Goal: Communication & Community: Answer question/provide support

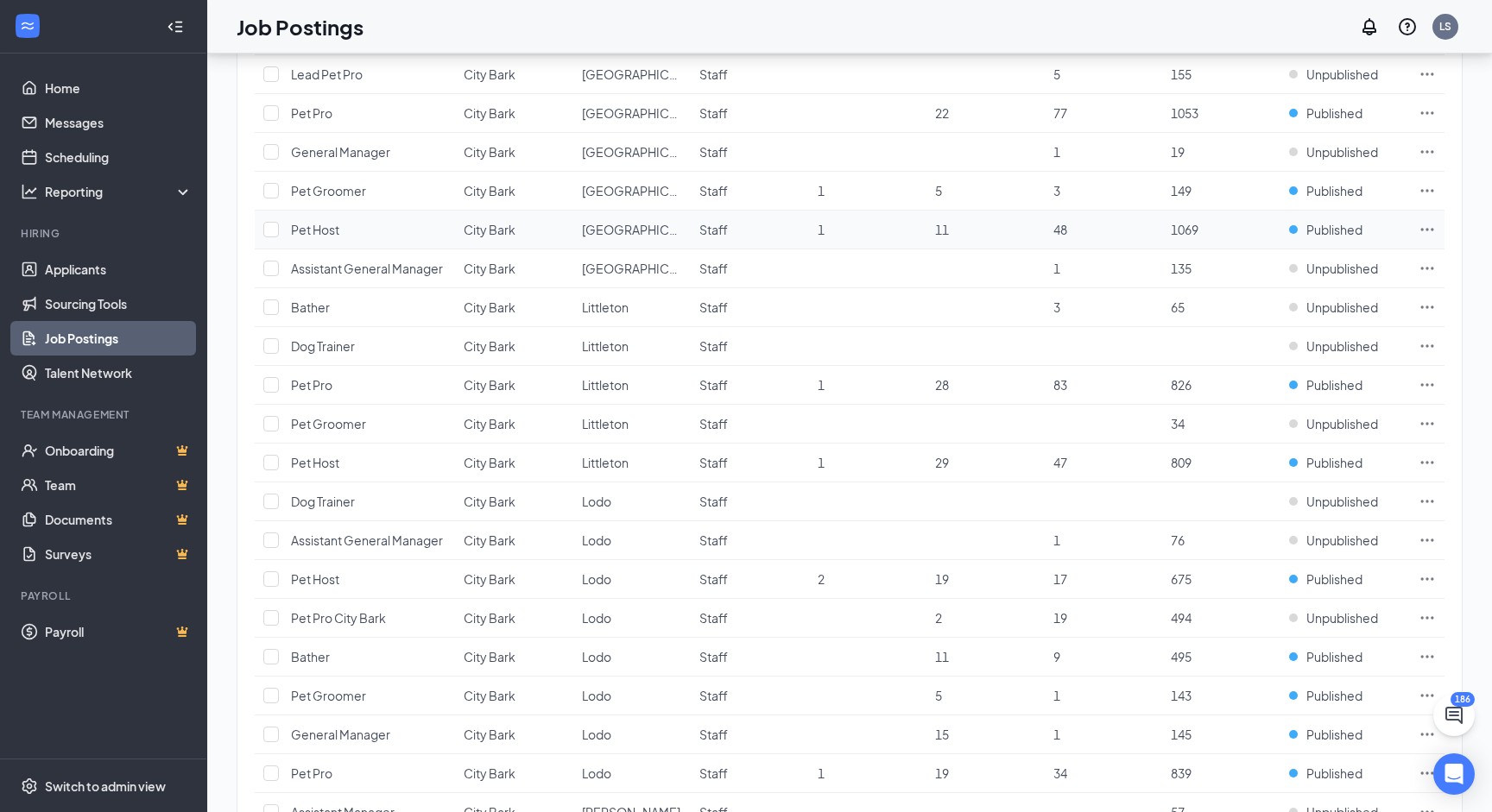
scroll to position [820, 0]
click at [1431, 113] on icon "Ellipses" at bounding box center [1428, 114] width 13 height 3
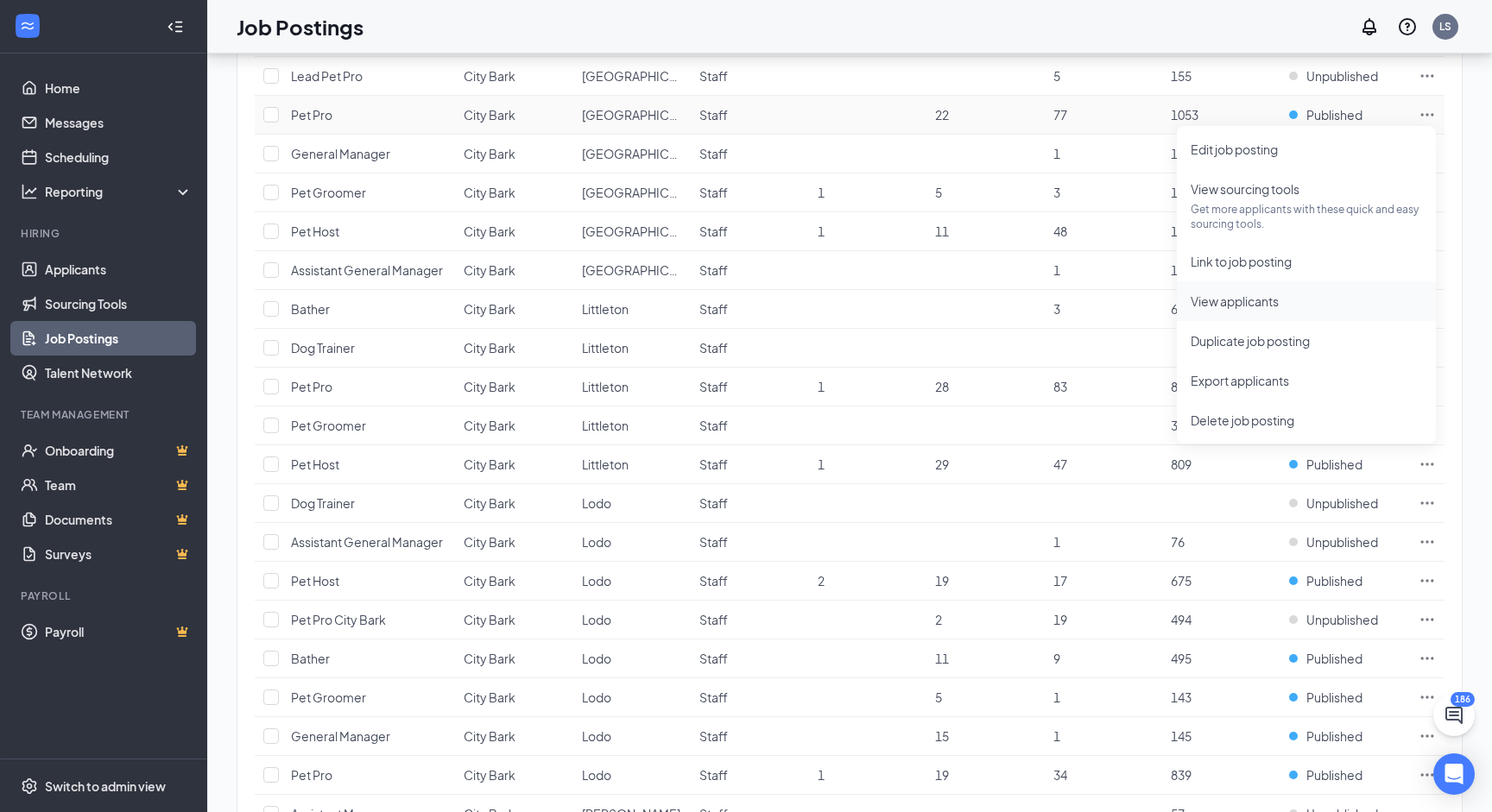
click at [1260, 302] on span "View applicants" at bounding box center [1234, 301] width 88 height 15
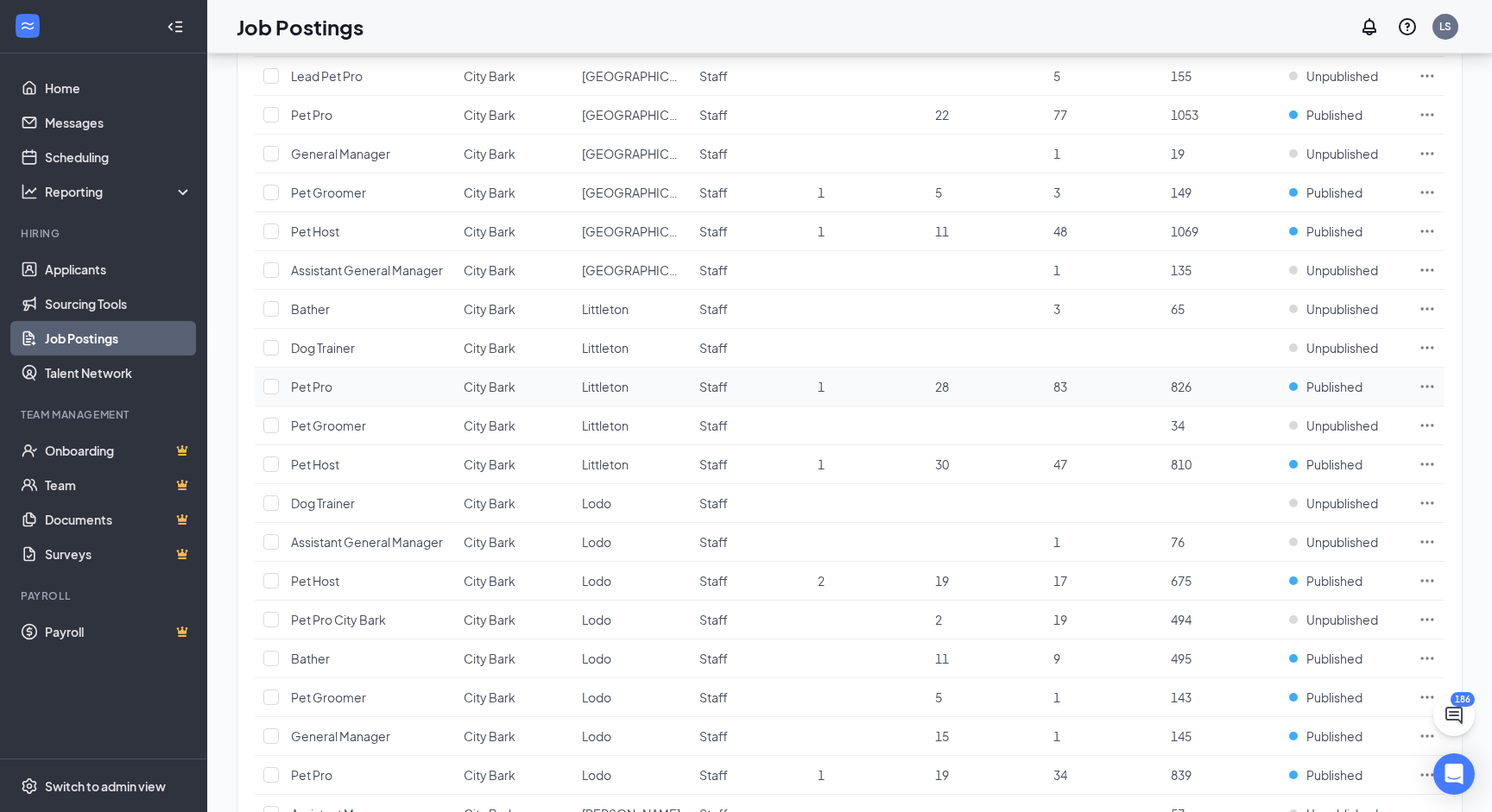
click at [1430, 391] on icon "Ellipses" at bounding box center [1427, 386] width 17 height 17
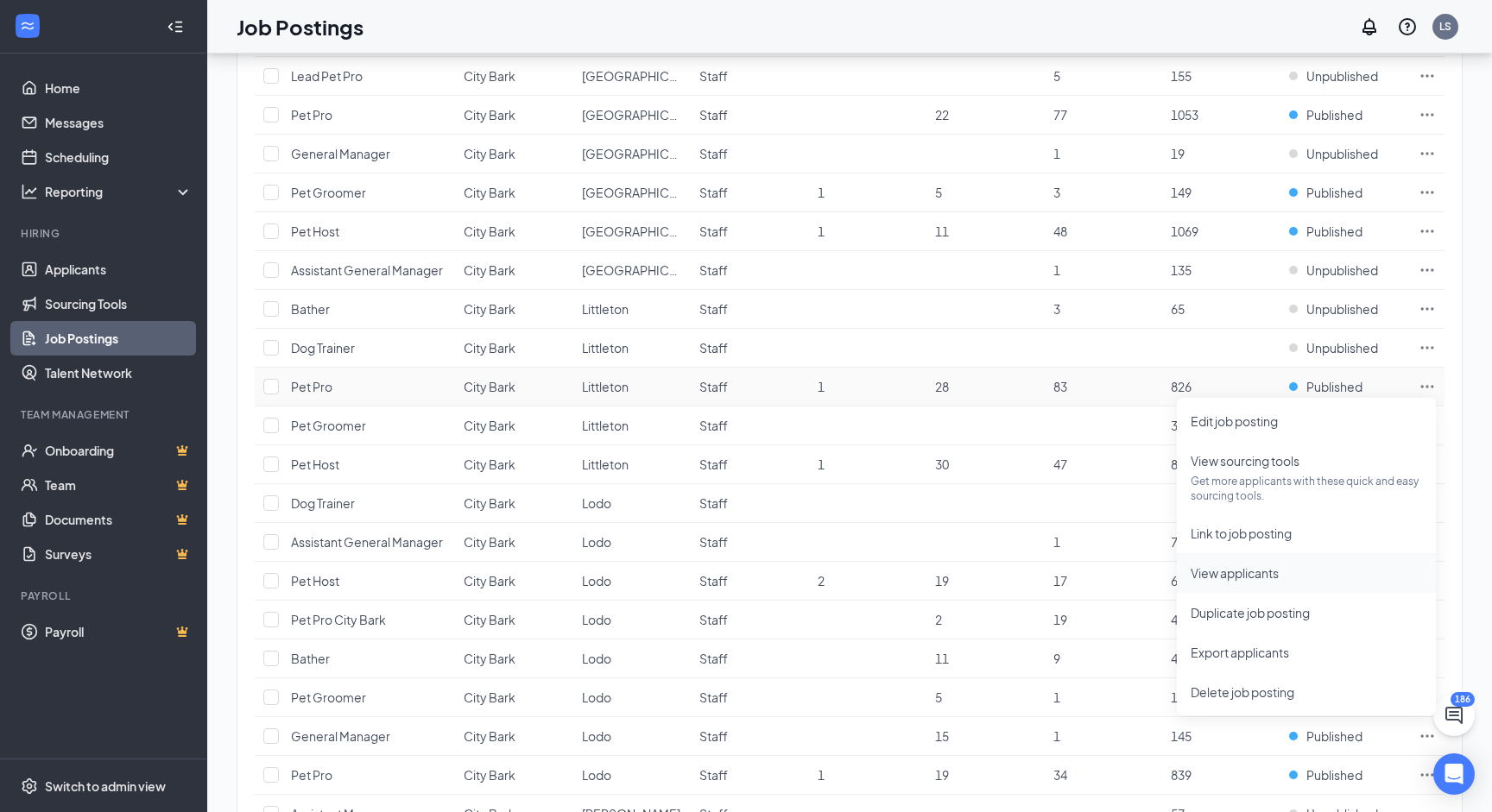
click at [1231, 567] on span "View applicants" at bounding box center [1234, 573] width 88 height 15
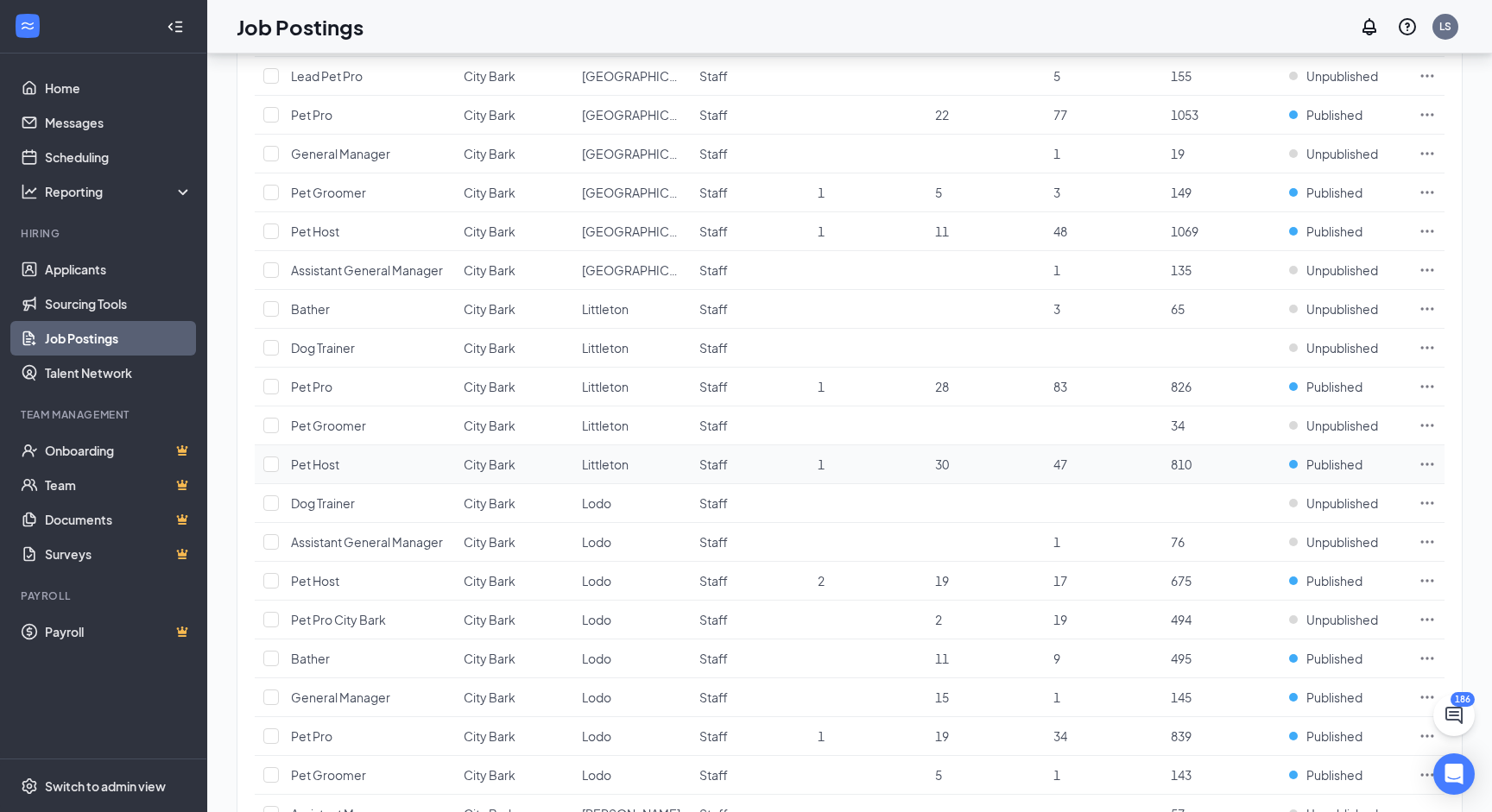
click at [1432, 466] on icon "Ellipses" at bounding box center [1427, 465] width 17 height 17
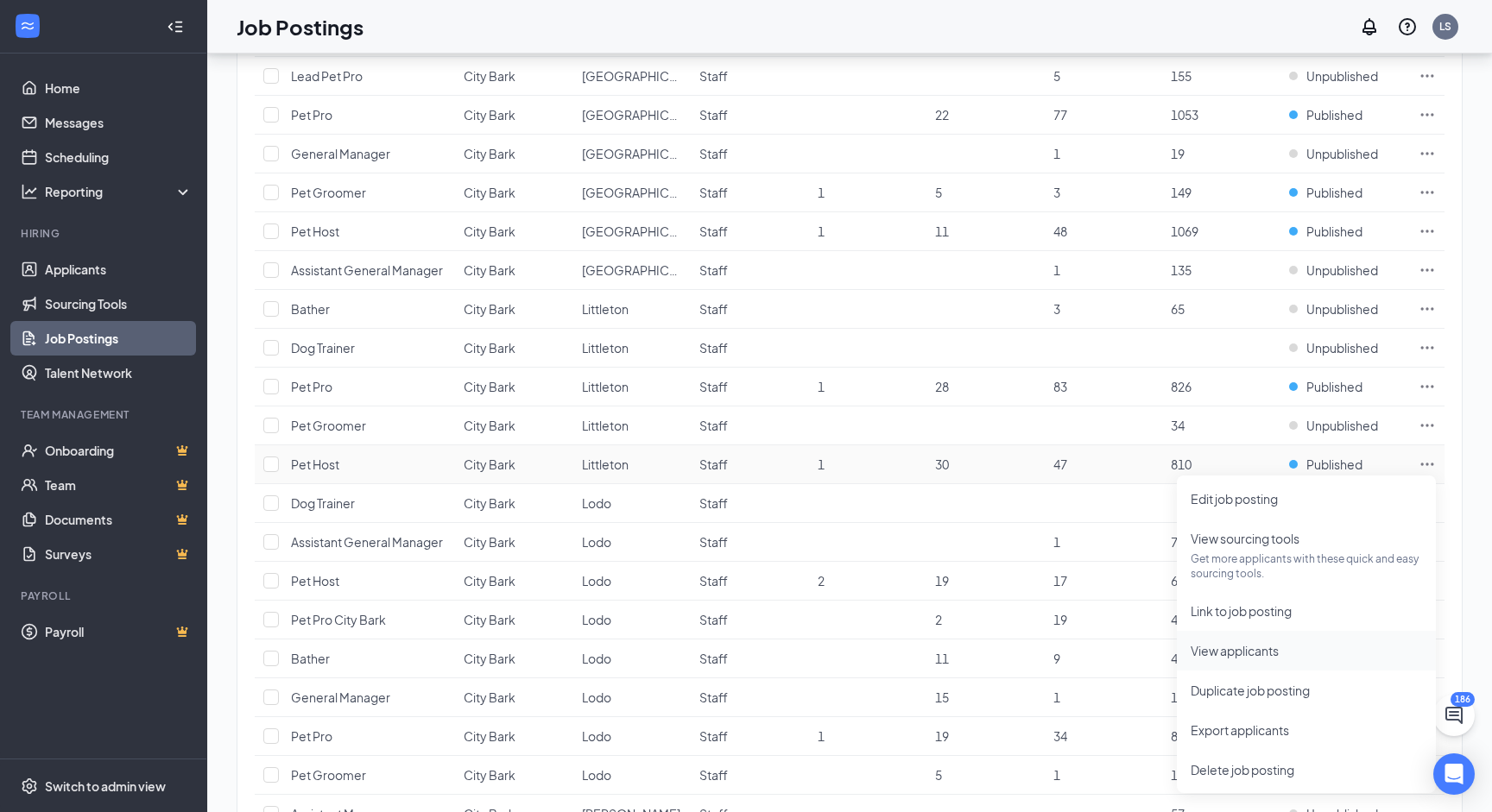
click at [1256, 653] on span "View applicants" at bounding box center [1234, 651] width 88 height 15
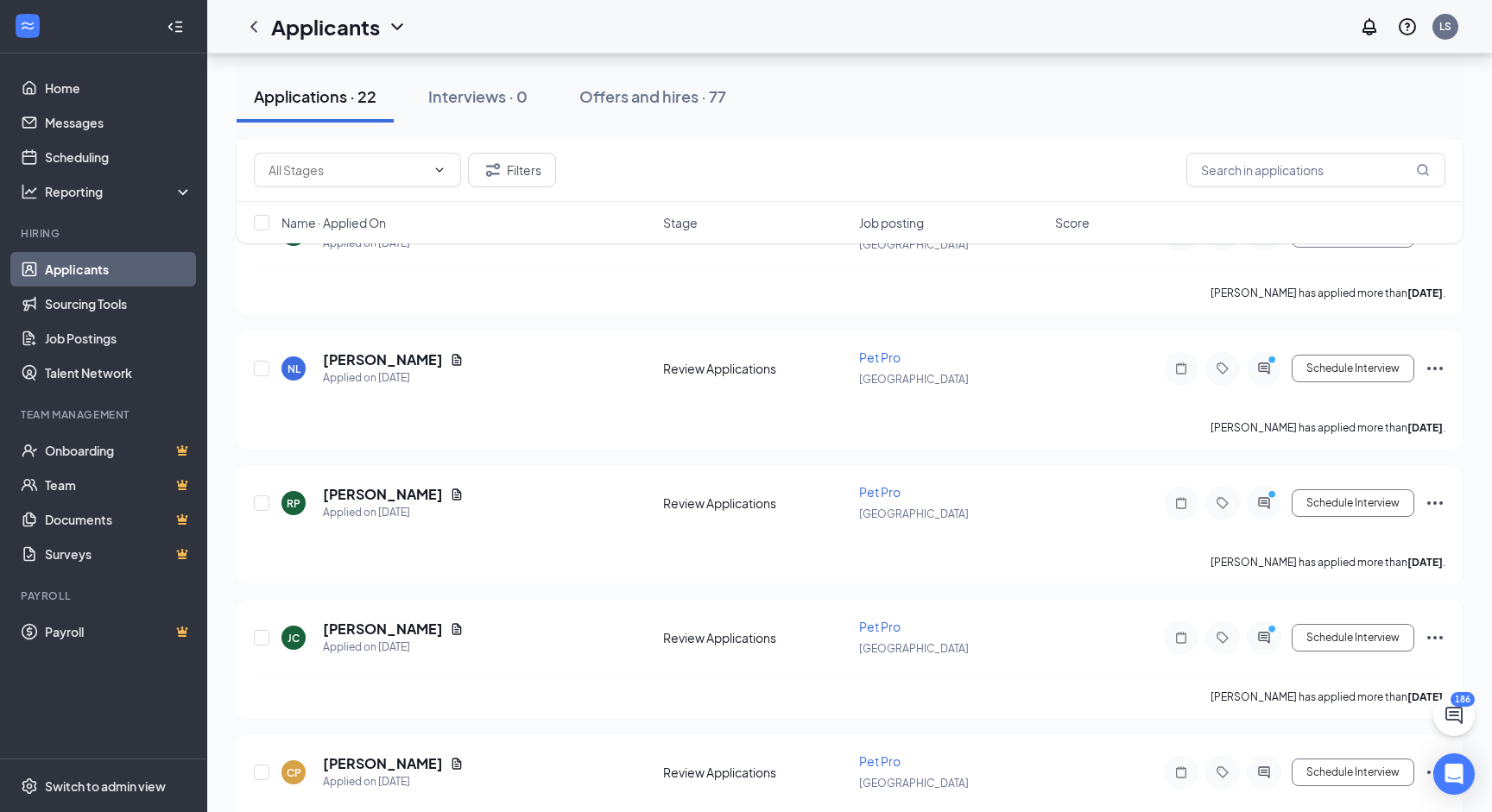
scroll to position [1020, 0]
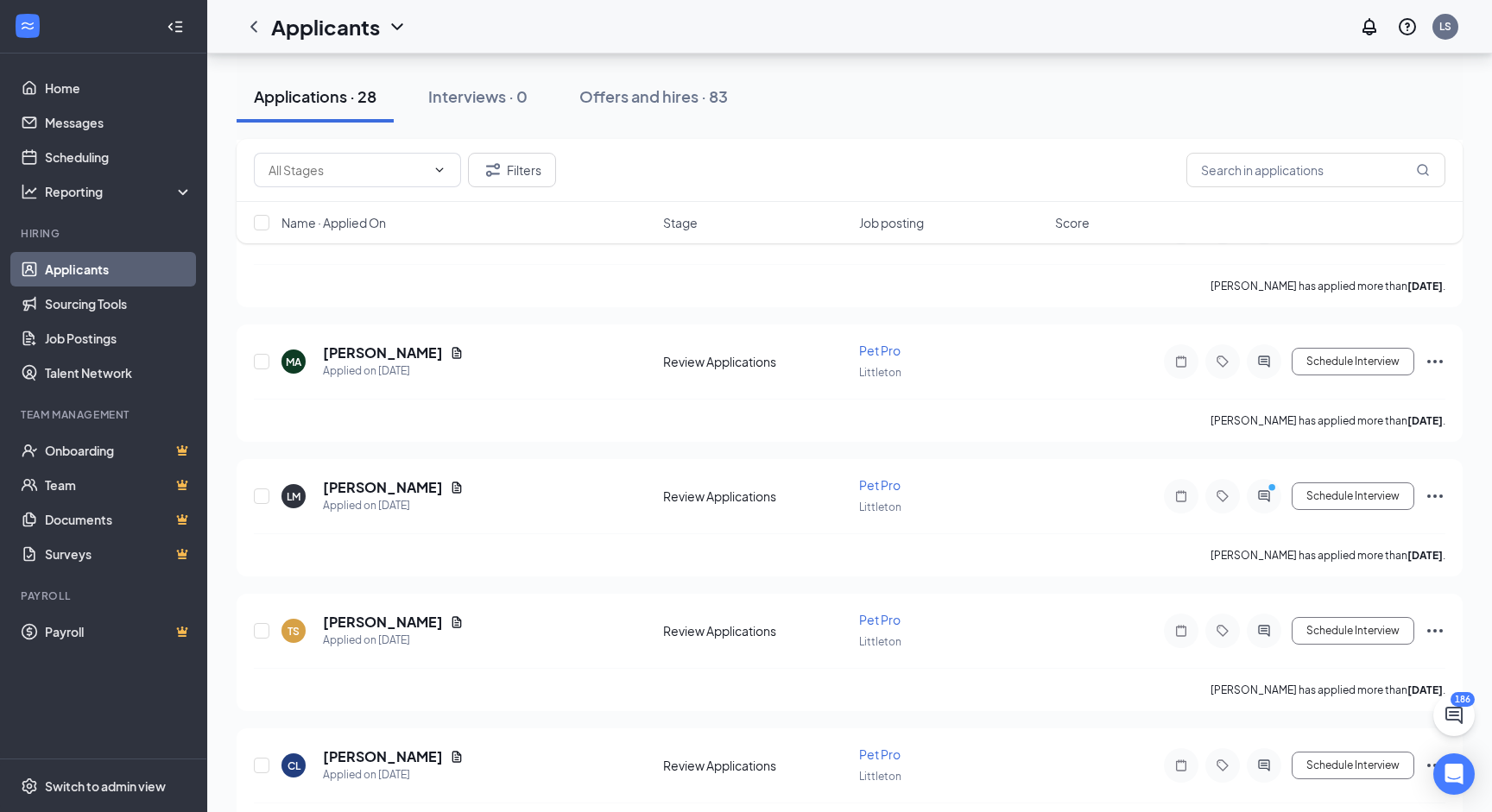
scroll to position [2692, 0]
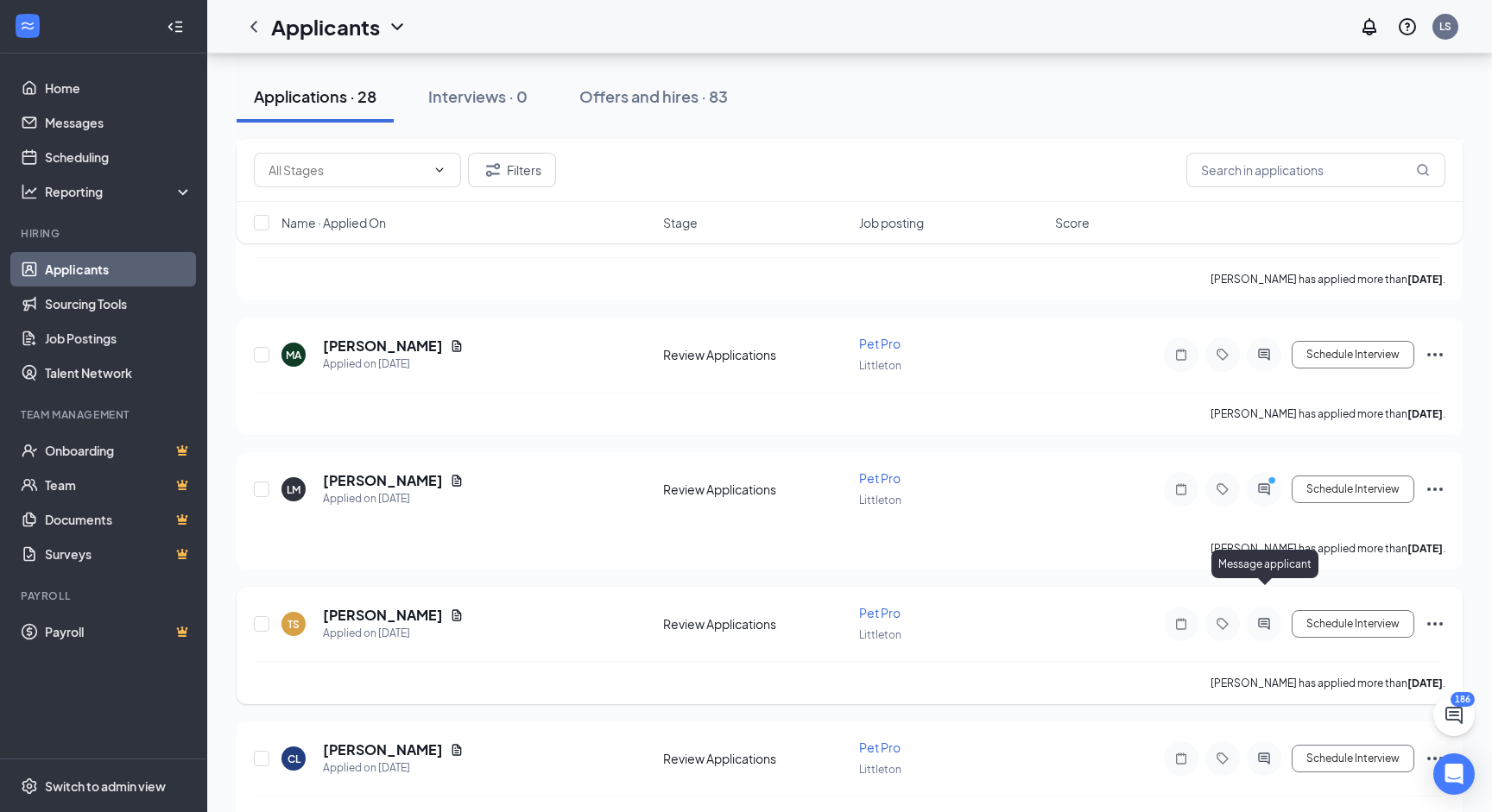
click at [1263, 617] on icon "ActiveChat" at bounding box center [1263, 624] width 21 height 14
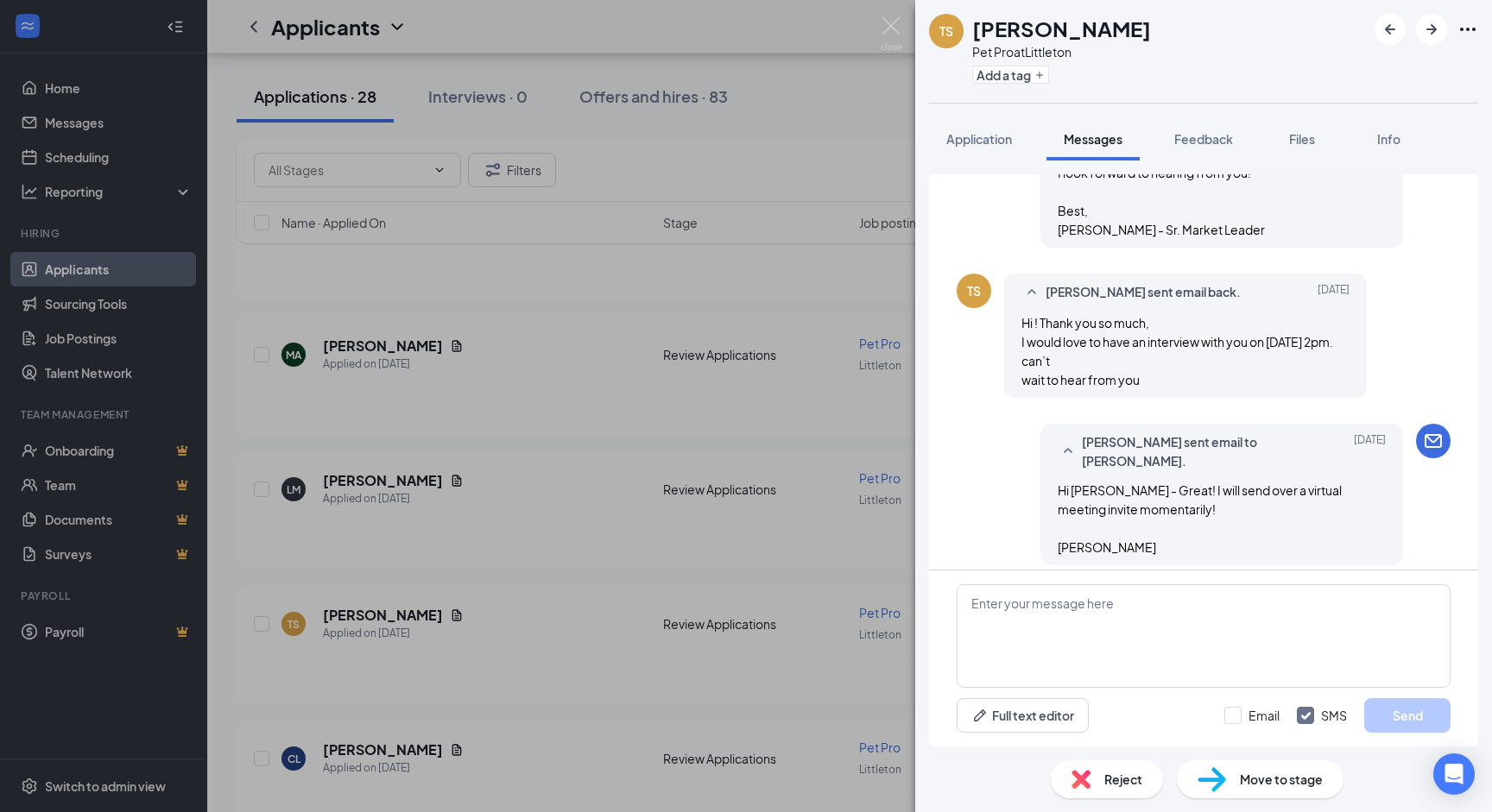
scroll to position [1111, 0]
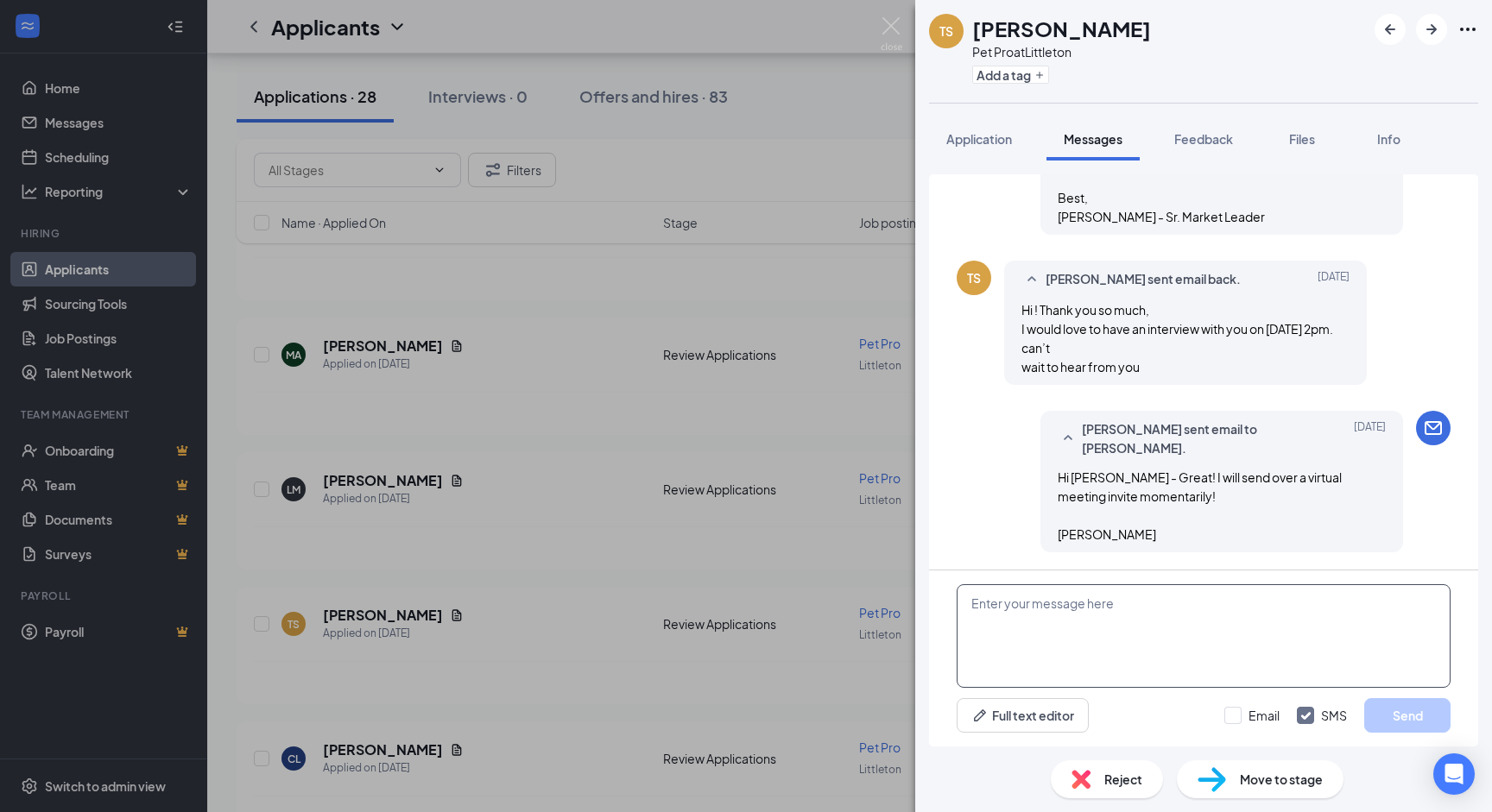
click at [1071, 598] on textarea at bounding box center [1203, 636] width 494 height 104
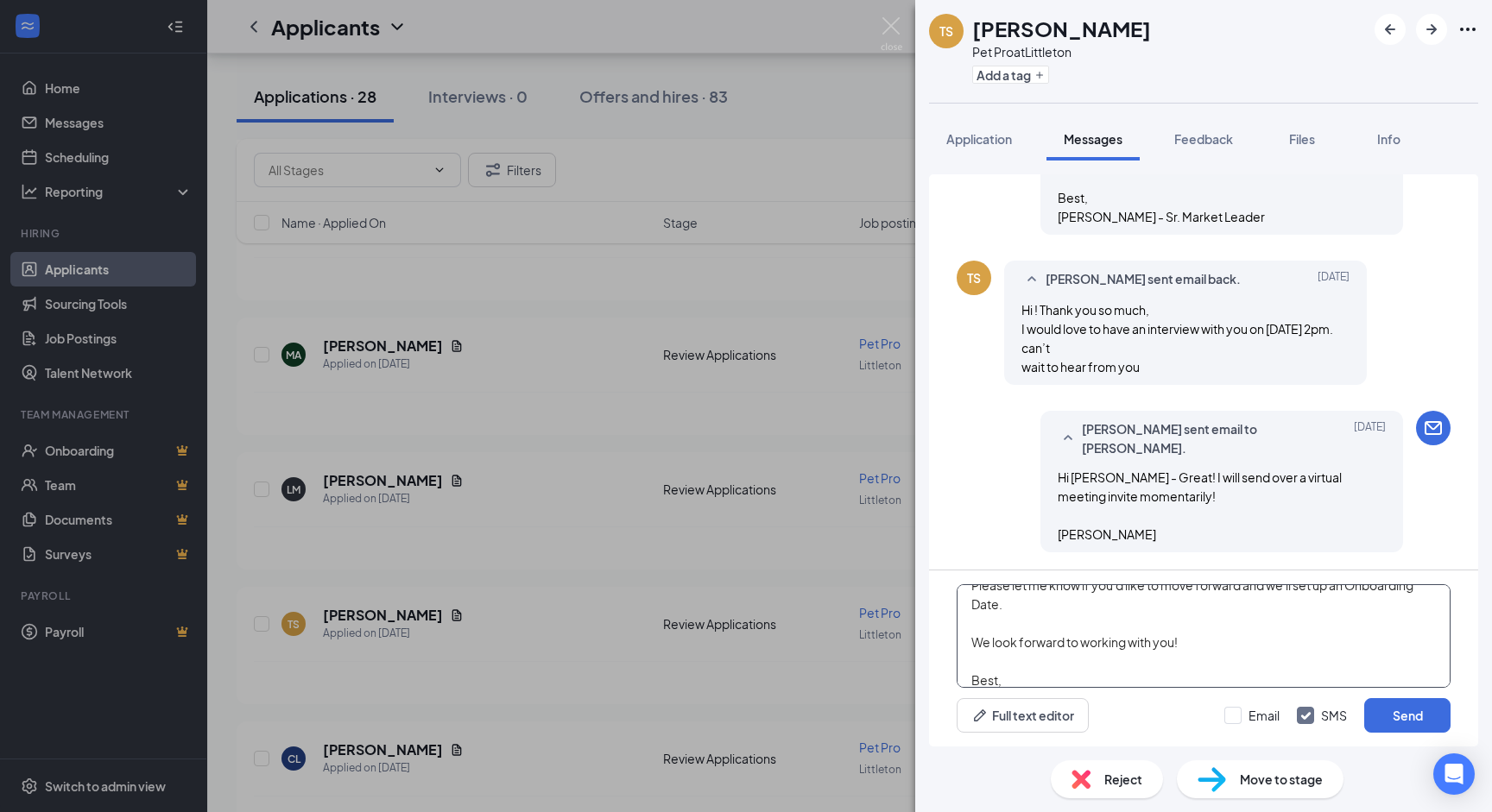
scroll to position [170, 0]
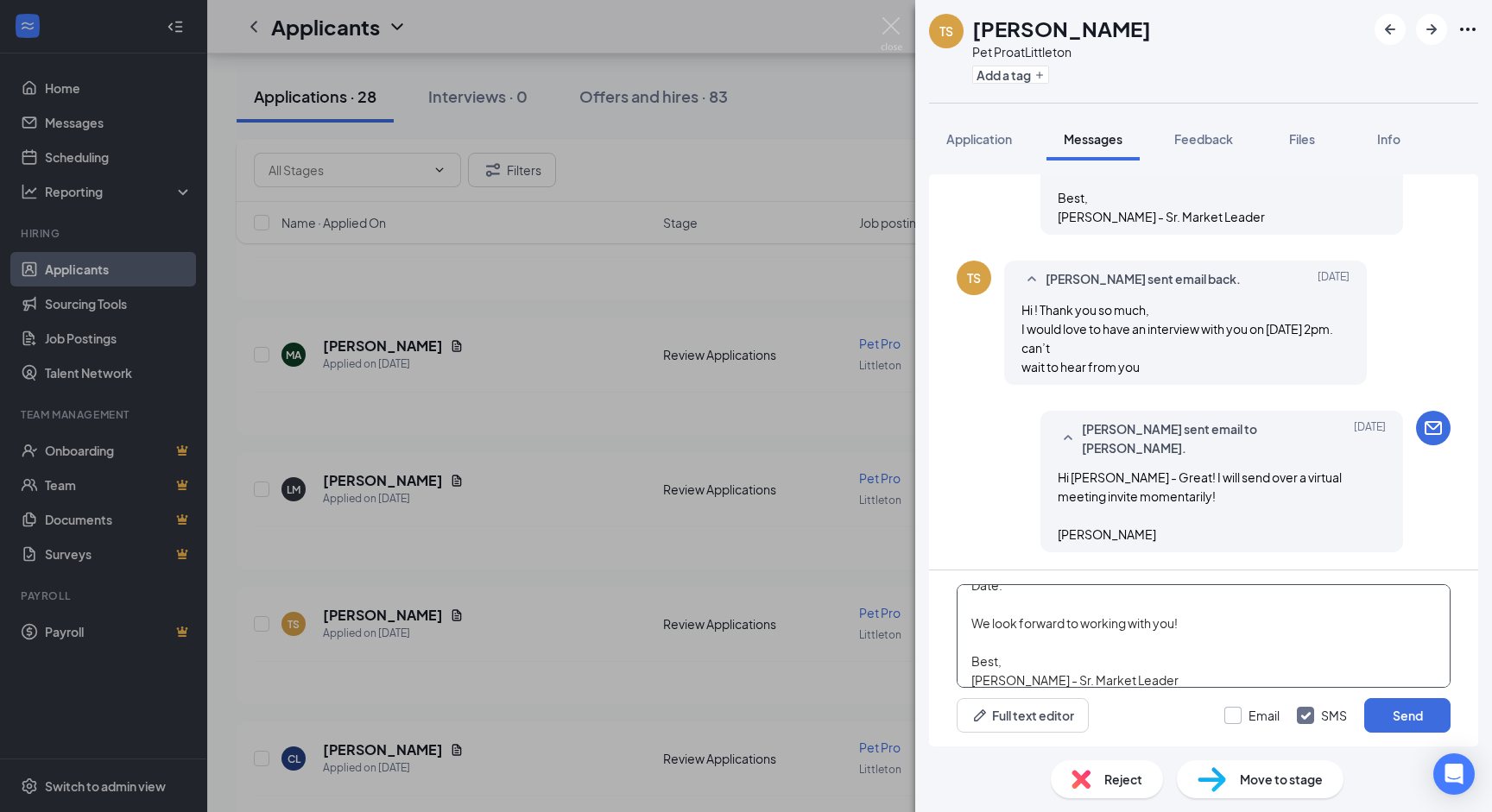
type textarea "Hi Tehyana - Thank you so much for you time and patience through the interview …"
click at [1239, 708] on input "Email" at bounding box center [1251, 716] width 56 height 17
checkbox input "true"
click at [1404, 713] on button "Send" at bounding box center [1406, 716] width 86 height 35
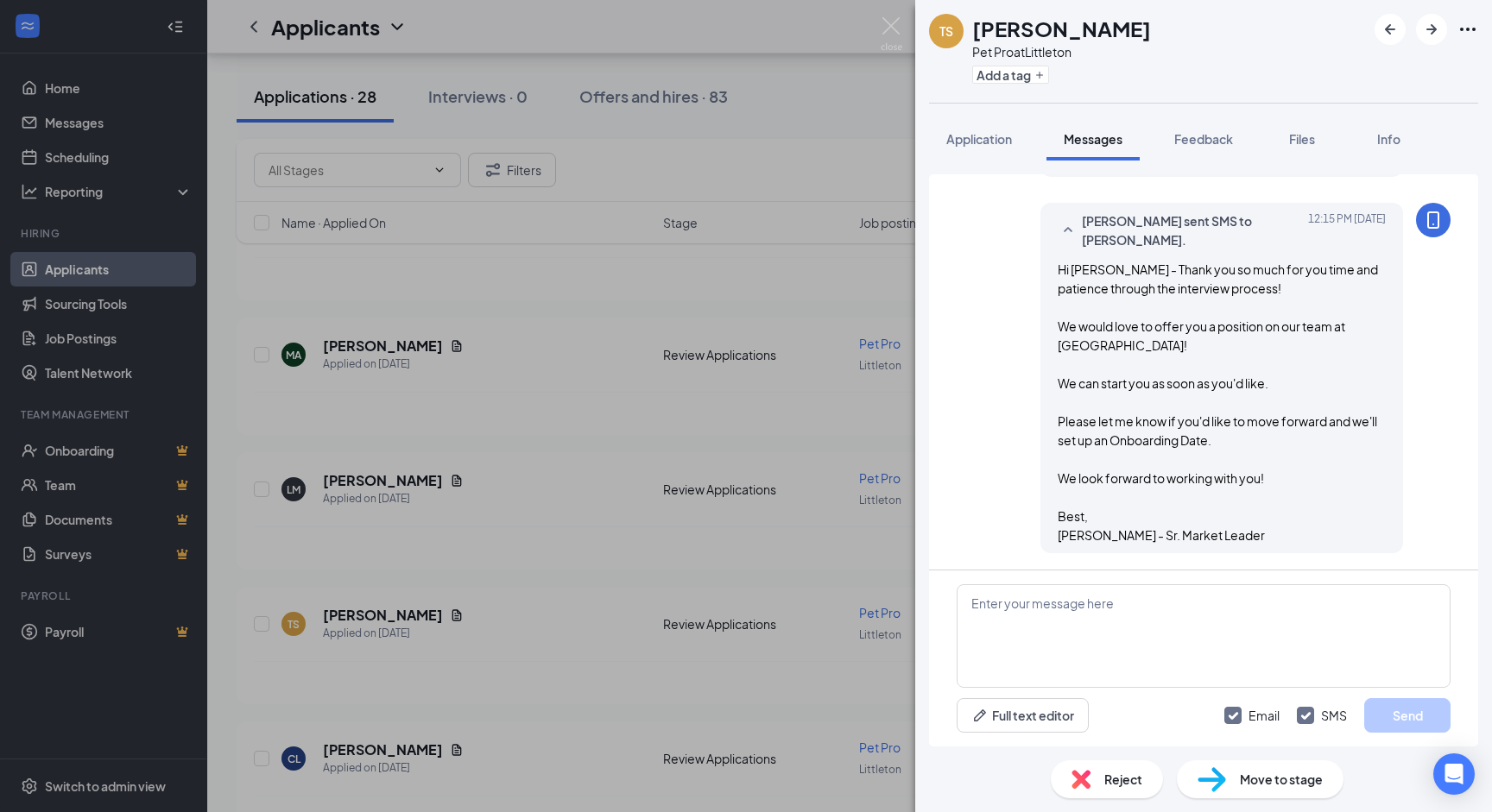
scroll to position [1864, 0]
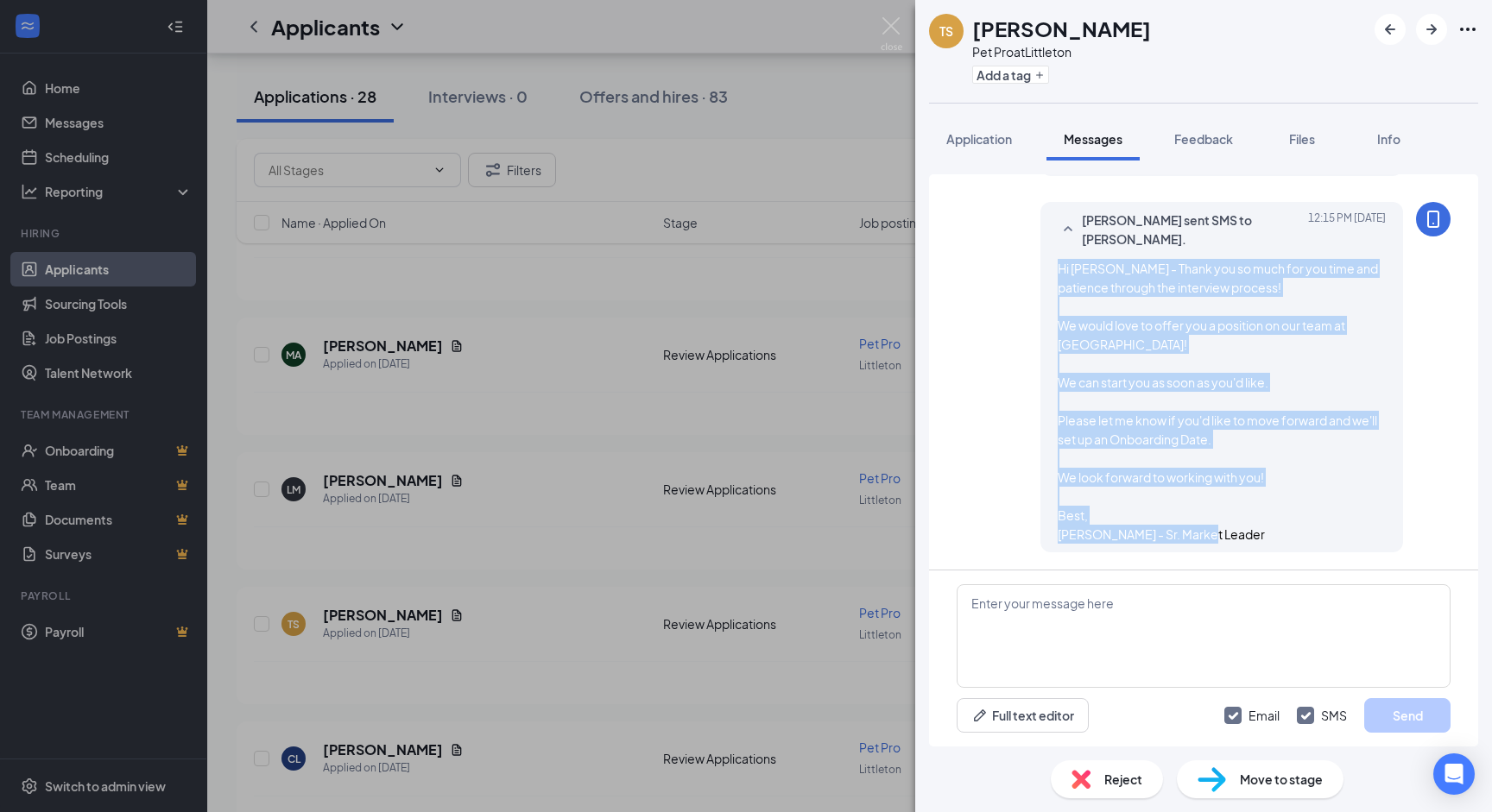
drag, startPoint x: 1060, startPoint y: 269, endPoint x: 1323, endPoint y: 538, distance: 376.2
click at [1323, 538] on div "Hi Tehyana - Thank you so much for you time and patience through the interview …" at bounding box center [1221, 401] width 328 height 285
copy span "Hi Tehyana - Thank you so much for you time and patience through the interview …"
click at [890, 28] on img at bounding box center [890, 34] width 22 height 34
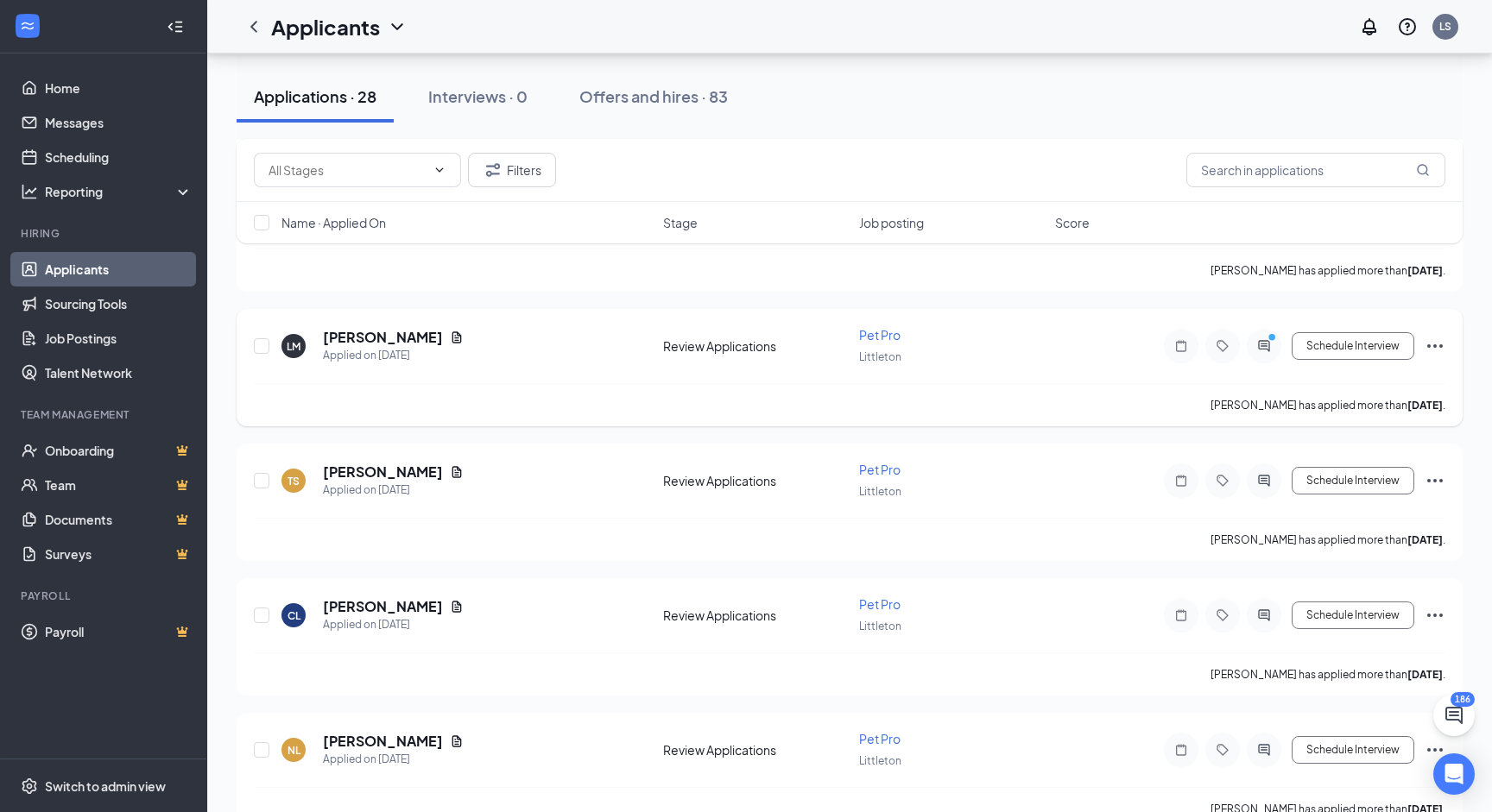
scroll to position [2997, 0]
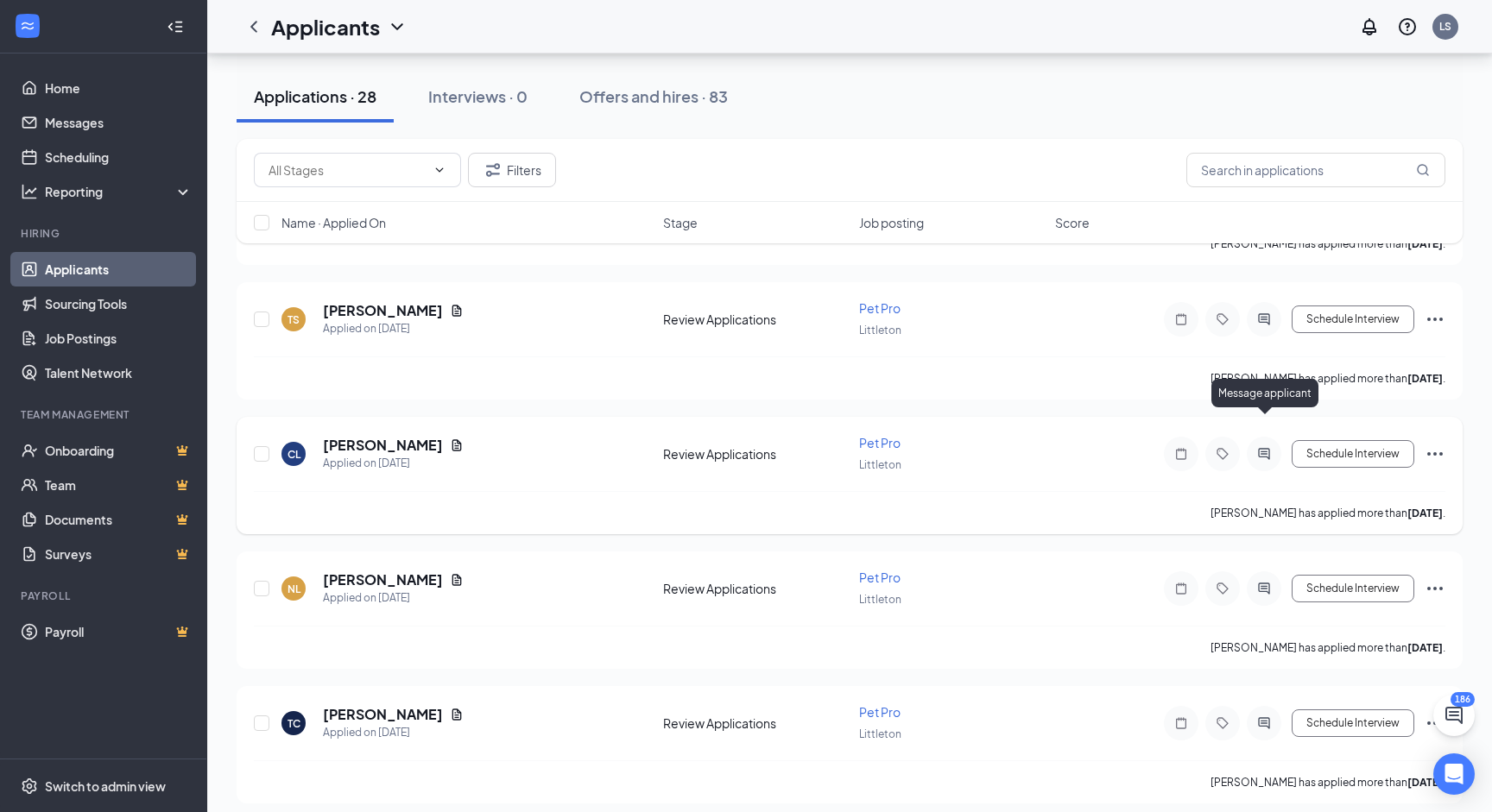
click at [1257, 448] on icon "ActiveChat" at bounding box center [1263, 454] width 21 height 14
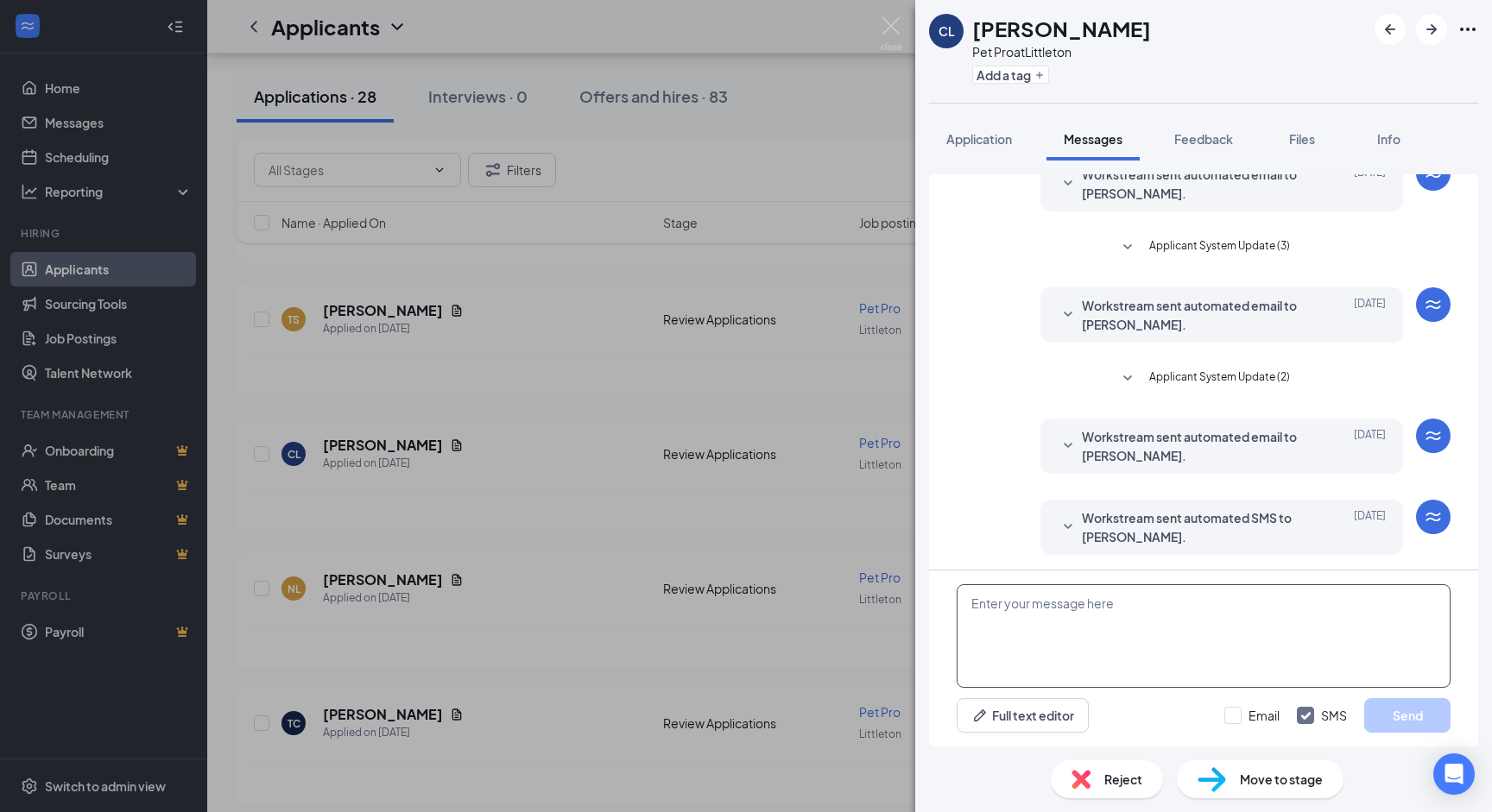
scroll to position [79, 0]
click at [1077, 637] on textarea at bounding box center [1203, 636] width 494 height 104
paste textarea "Hi Tehyana - Thank you so much for you time and patience through the interview …"
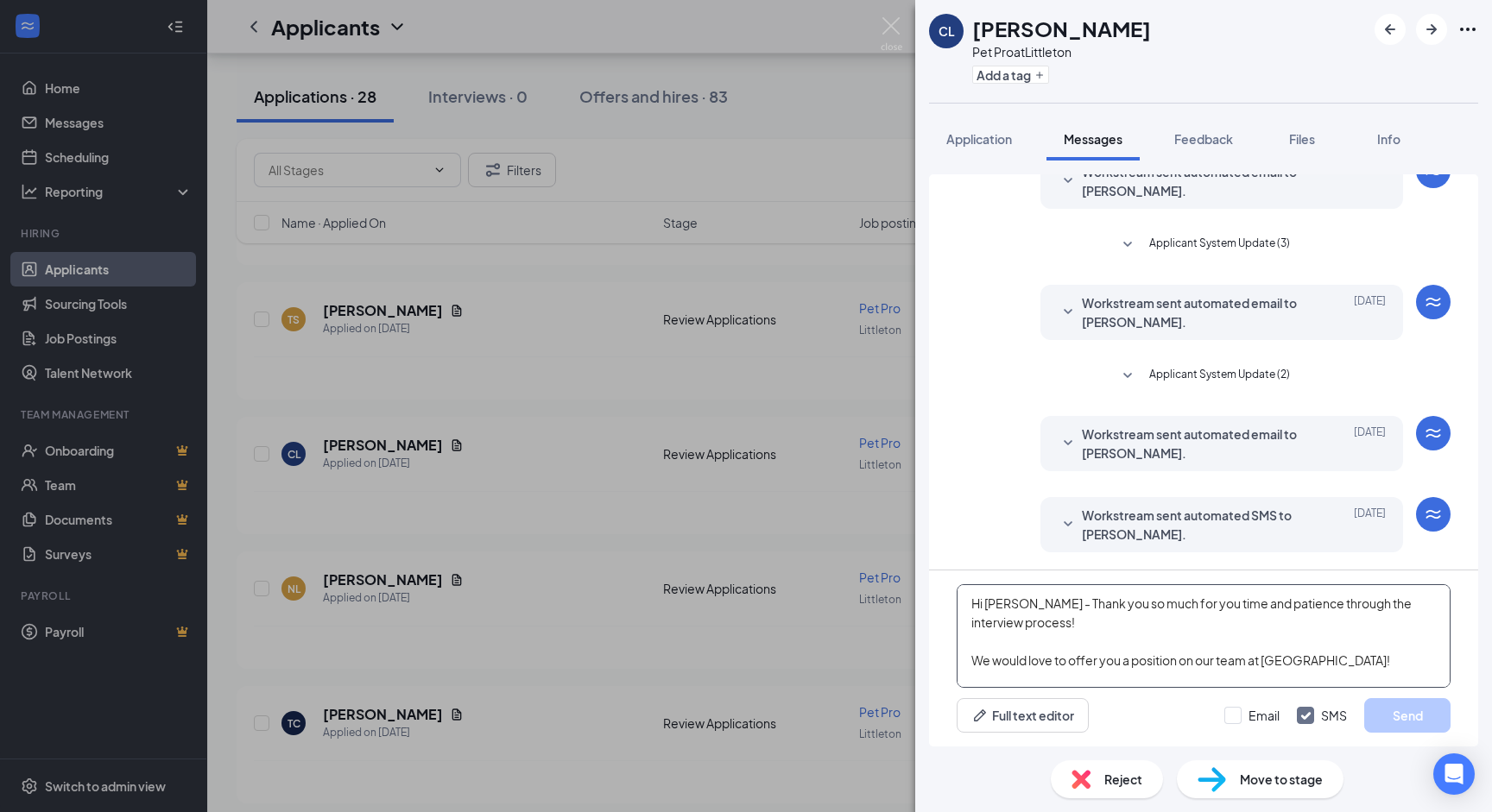
scroll to position [170, 0]
click at [1027, 606] on textarea "Hi Tehyana - Thank you so much for you time and patience through the interview …" at bounding box center [1203, 636] width 494 height 104
type textarea "Hi Clara - Thank you so much for you time and patience through the interview pr…"
click at [1237, 716] on input "Email" at bounding box center [1251, 716] width 56 height 17
checkbox input "true"
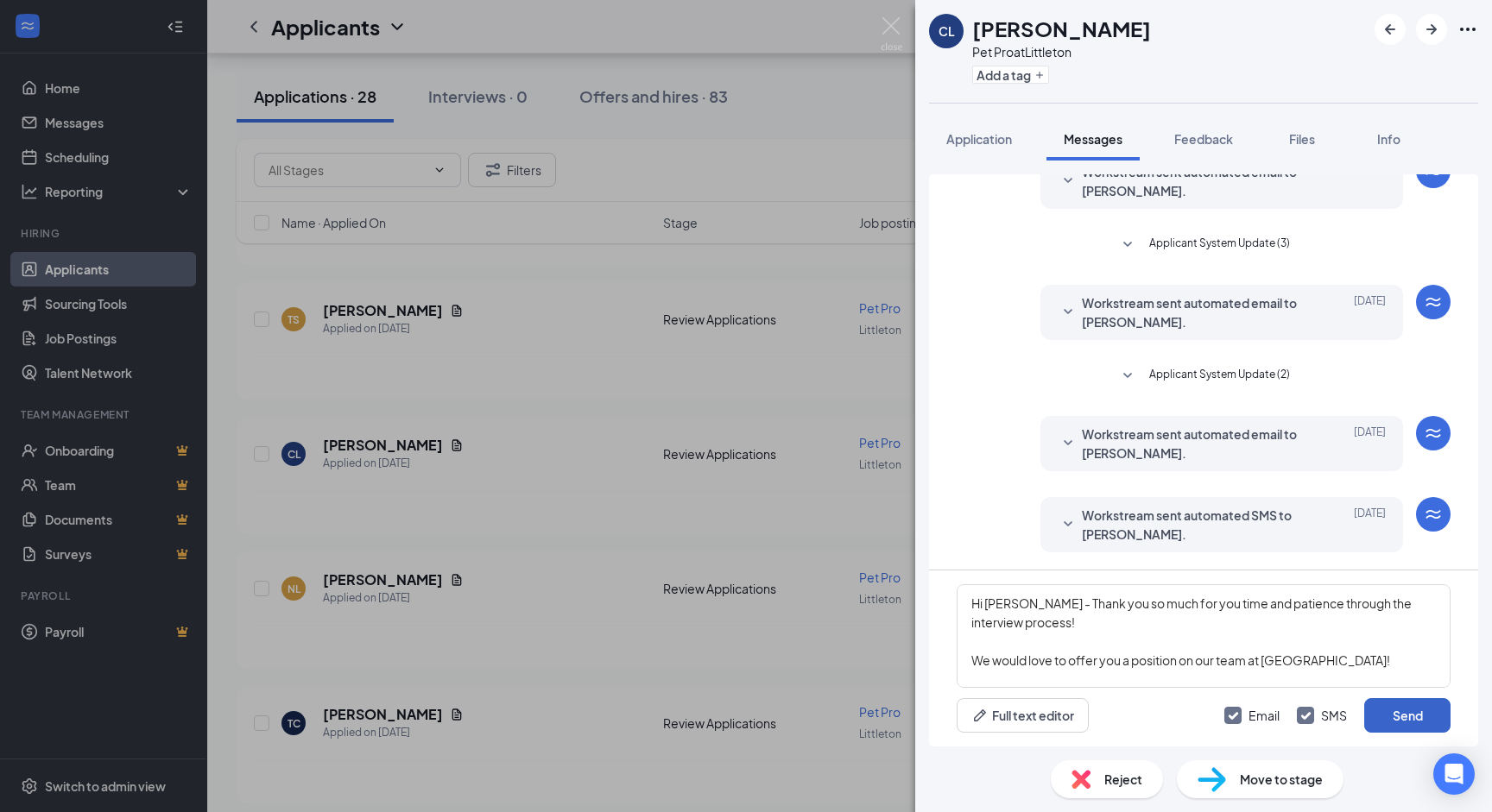
click at [1372, 712] on button "Send" at bounding box center [1406, 716] width 86 height 35
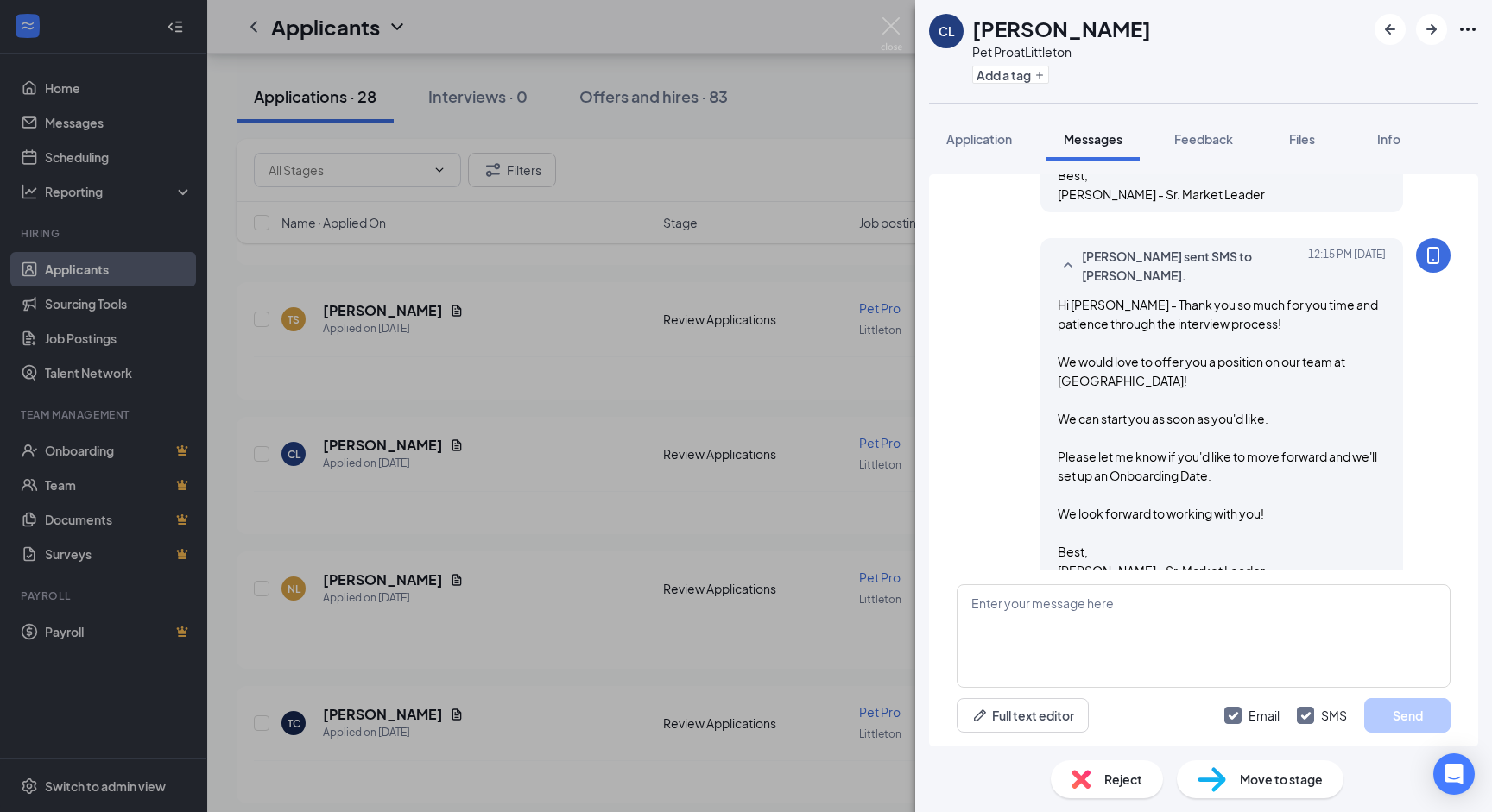
scroll to position [798, 0]
click at [891, 30] on img at bounding box center [890, 34] width 22 height 34
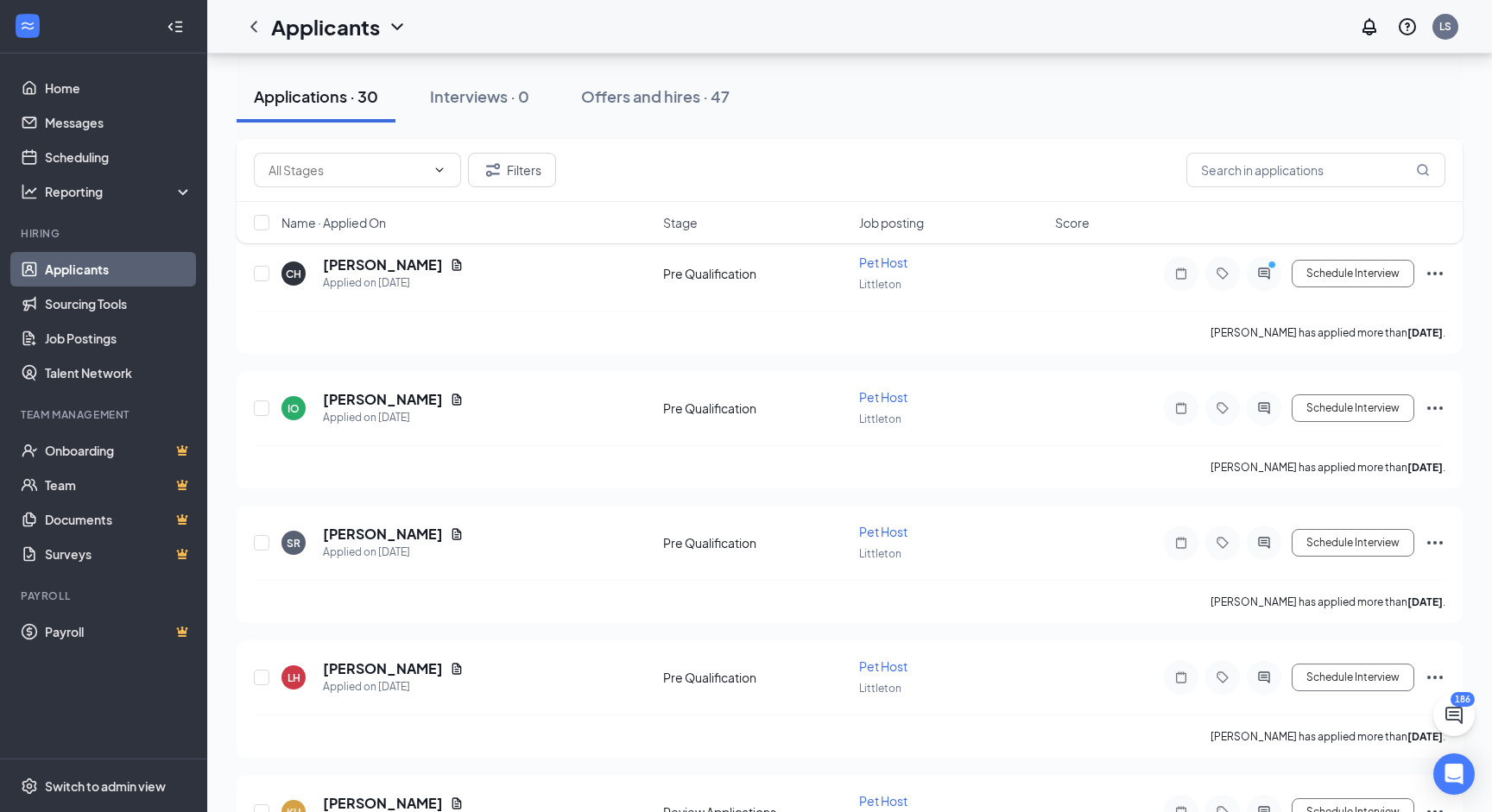
scroll to position [3330, 0]
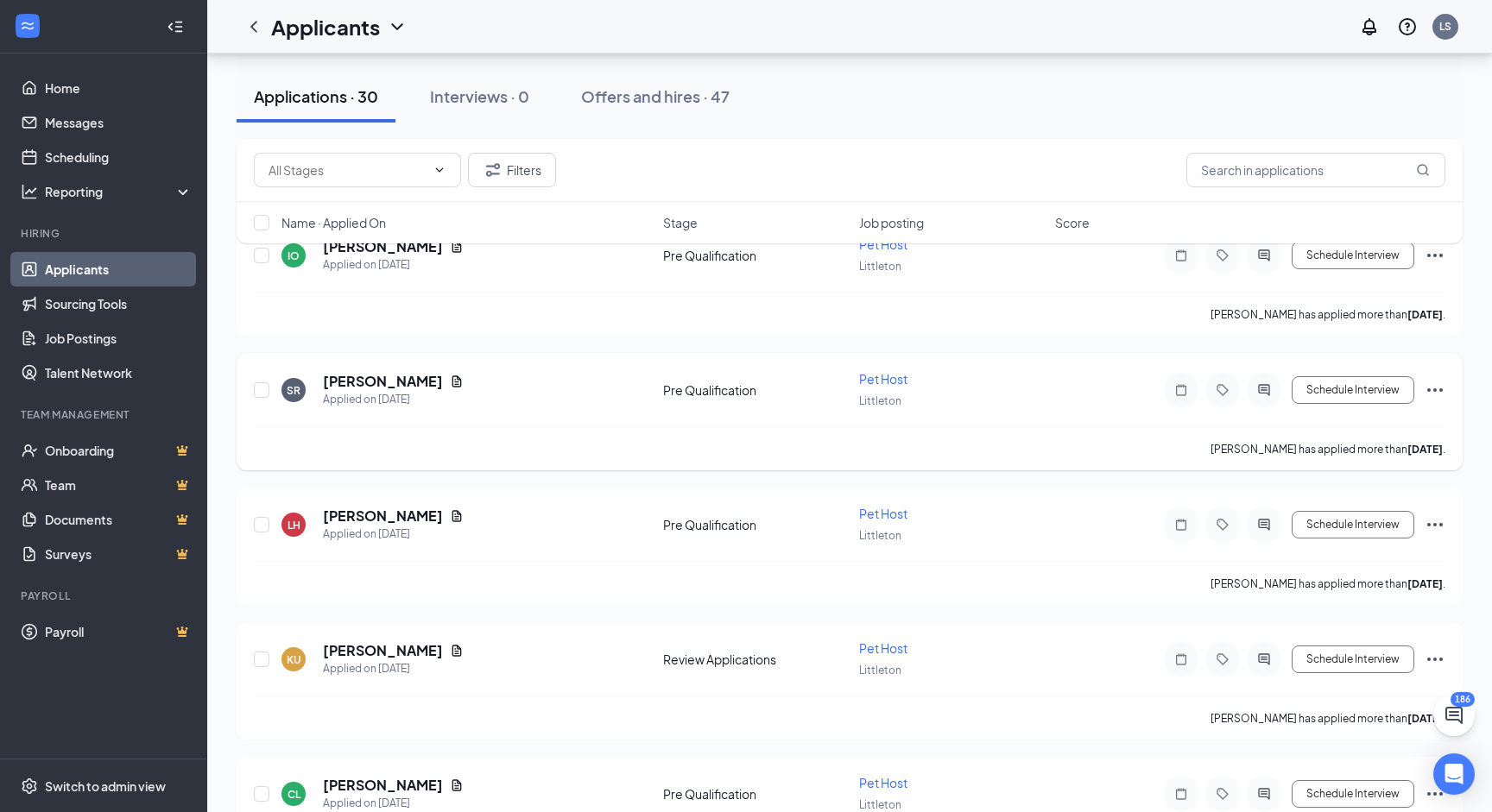
click at [1271, 373] on div at bounding box center [1263, 390] width 35 height 35
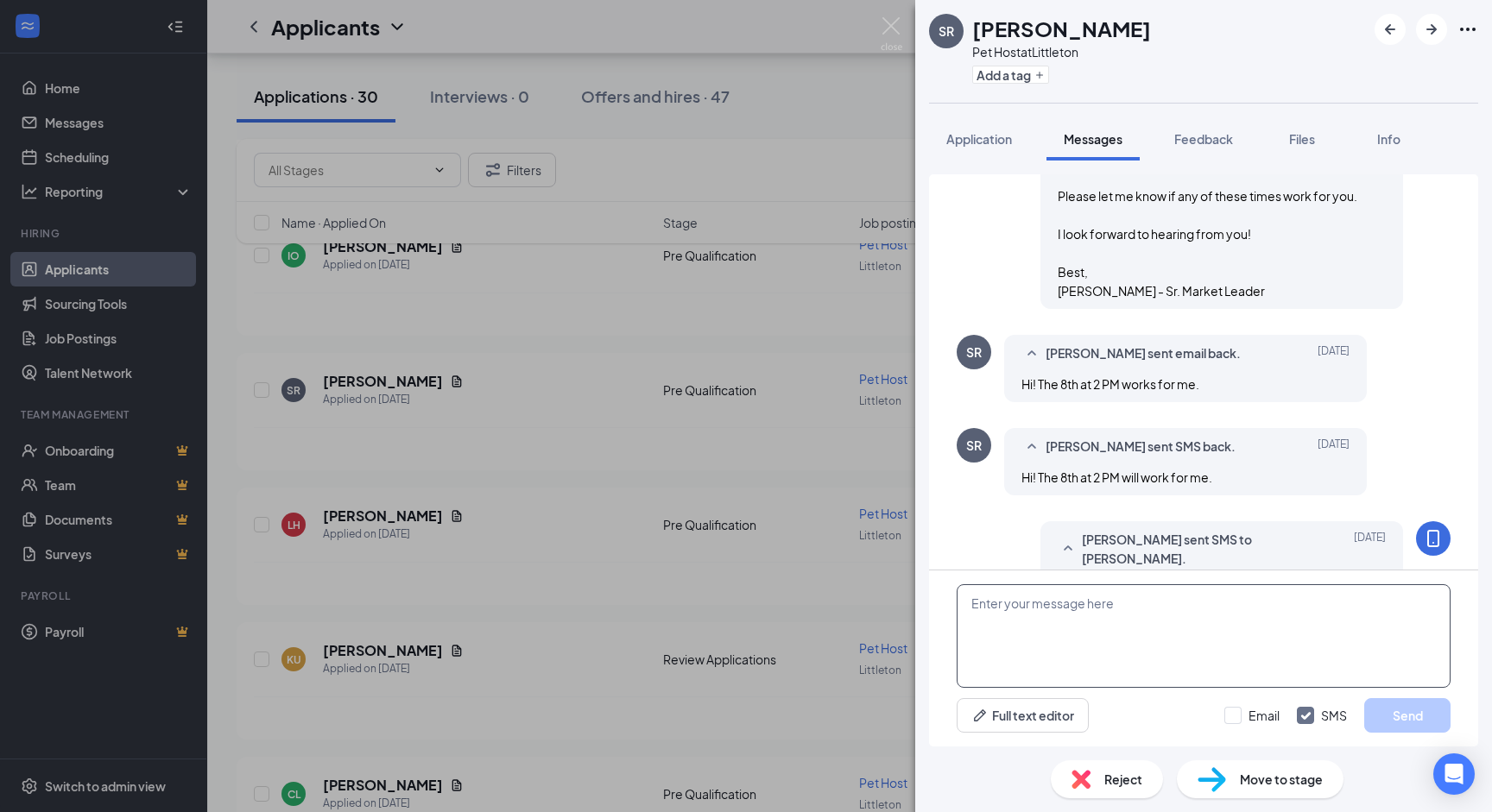
scroll to position [953, 0]
click at [997, 608] on textarea at bounding box center [1203, 636] width 494 height 104
paste textarea "Hi [PERSON_NAME] - Thank you so much for you time and patience through the inte…"
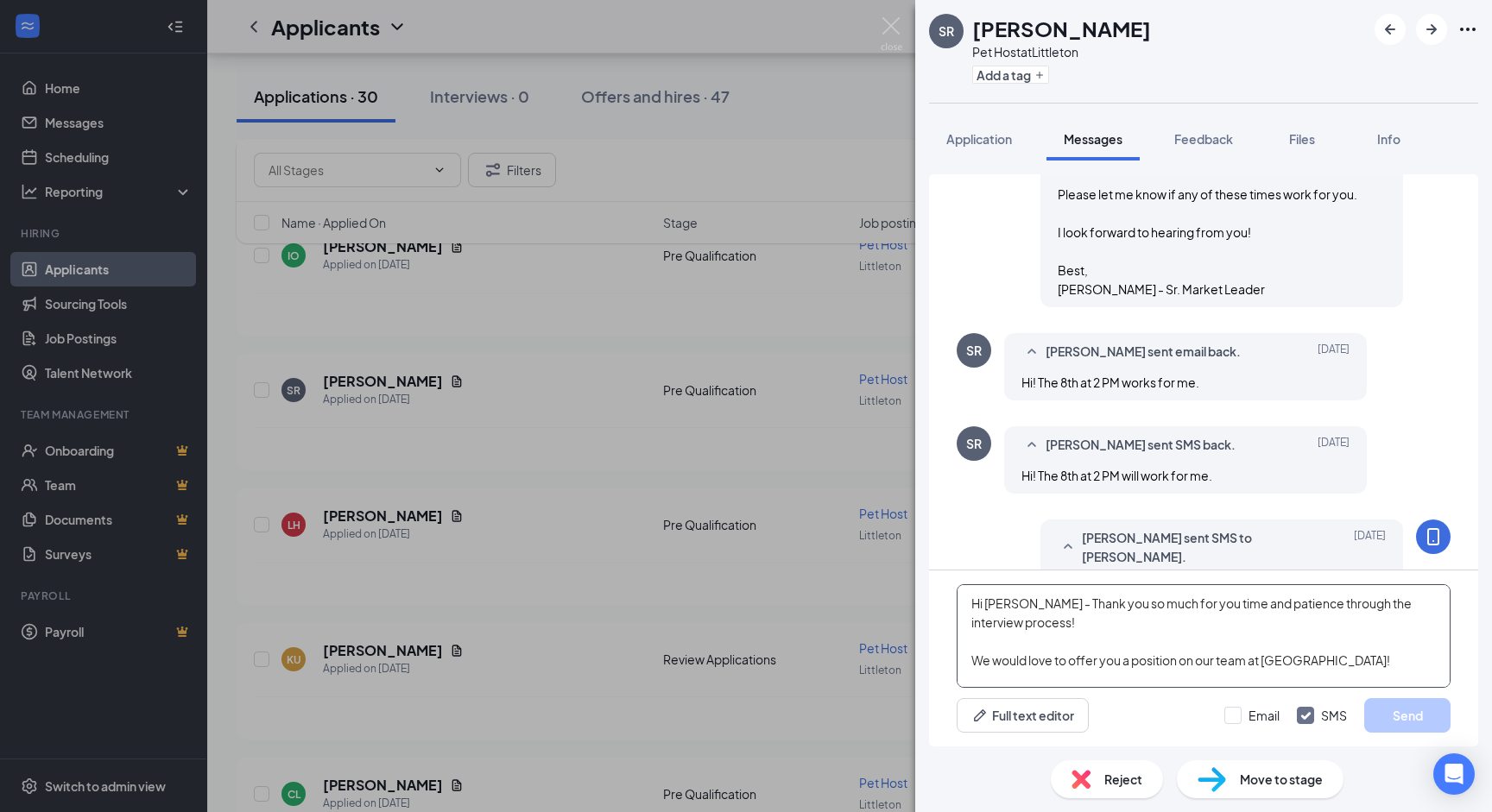
scroll to position [170, 0]
click at [1032, 607] on textarea "Hi Tehyana - Thank you so much for you time and patience through the interview …" at bounding box center [1203, 636] width 494 height 104
type textarea "Hi Sarah - Thank you so much for you time and patience through the interview pr…"
click at [1229, 711] on input "Email" at bounding box center [1251, 716] width 56 height 17
checkbox input "true"
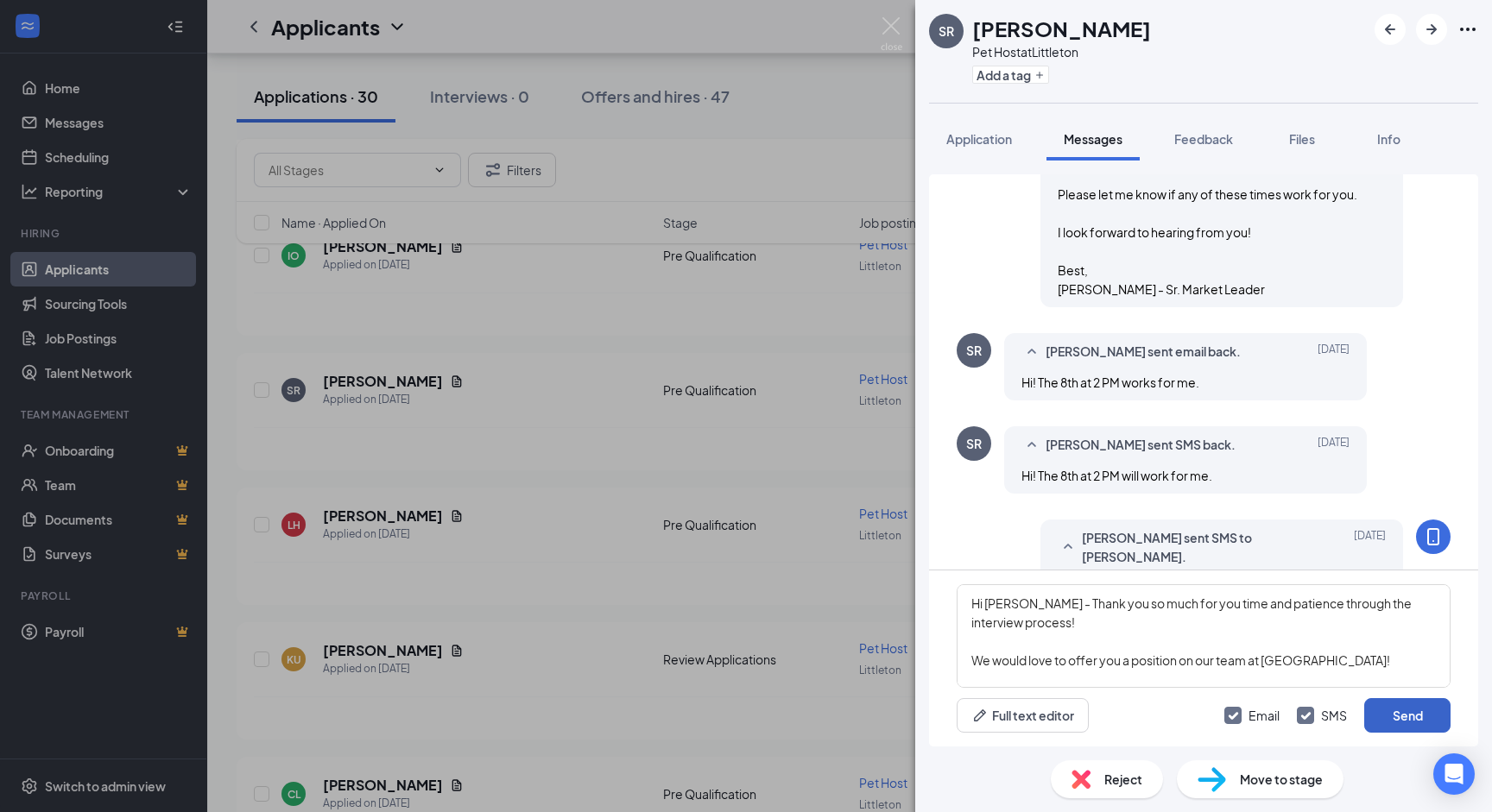
click at [1428, 711] on button "Send" at bounding box center [1406, 716] width 86 height 35
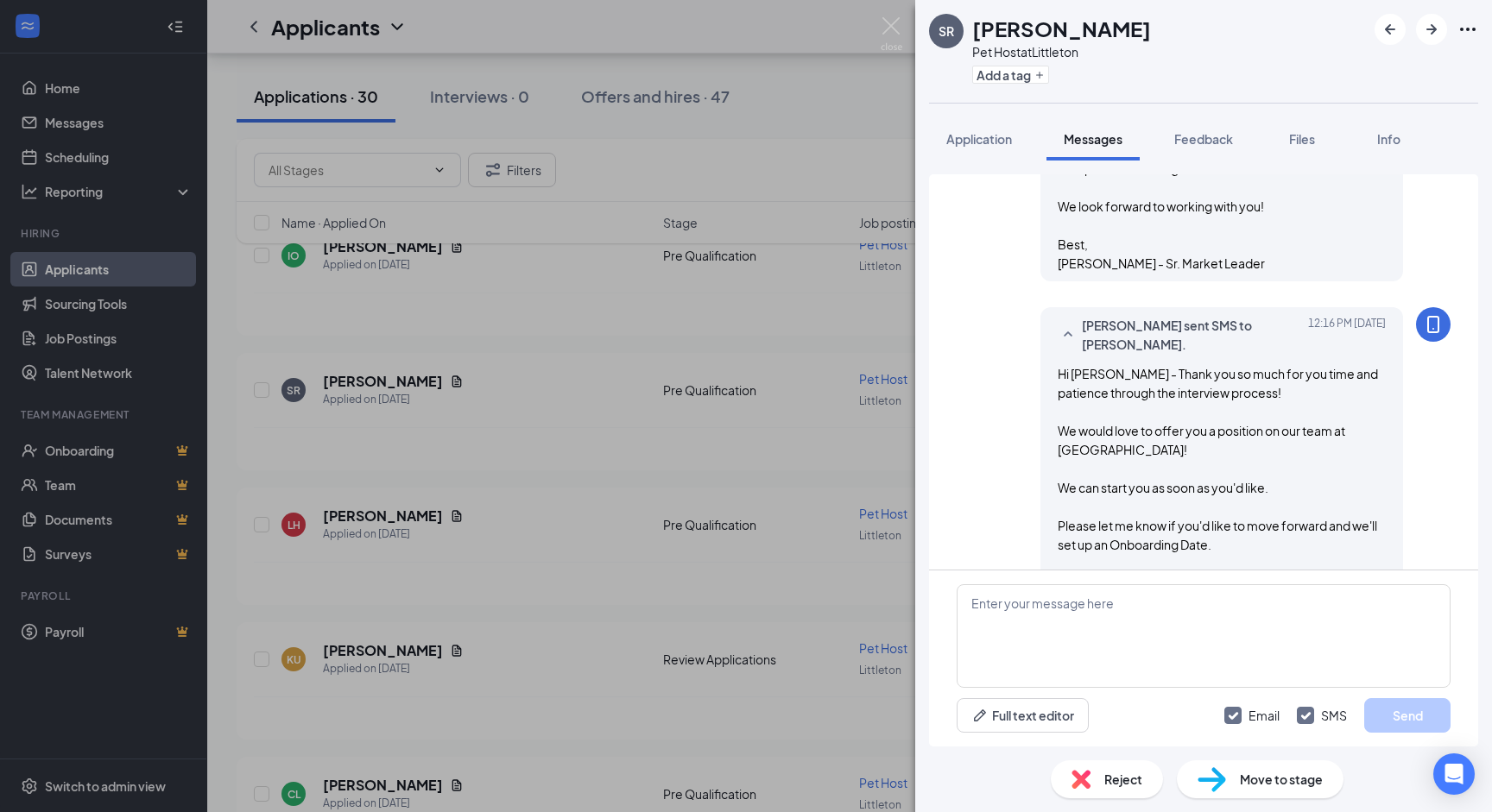
scroll to position [1671, 0]
